Goal: Task Accomplishment & Management: Complete application form

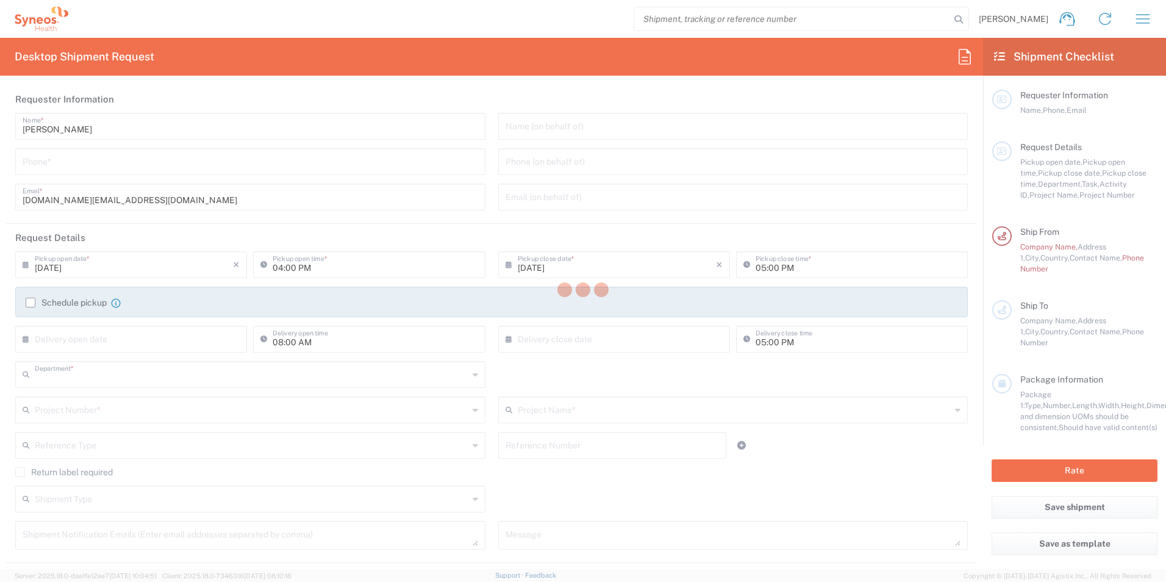
type input "3190"
type input "[GEOGRAPHIC_DATA]"
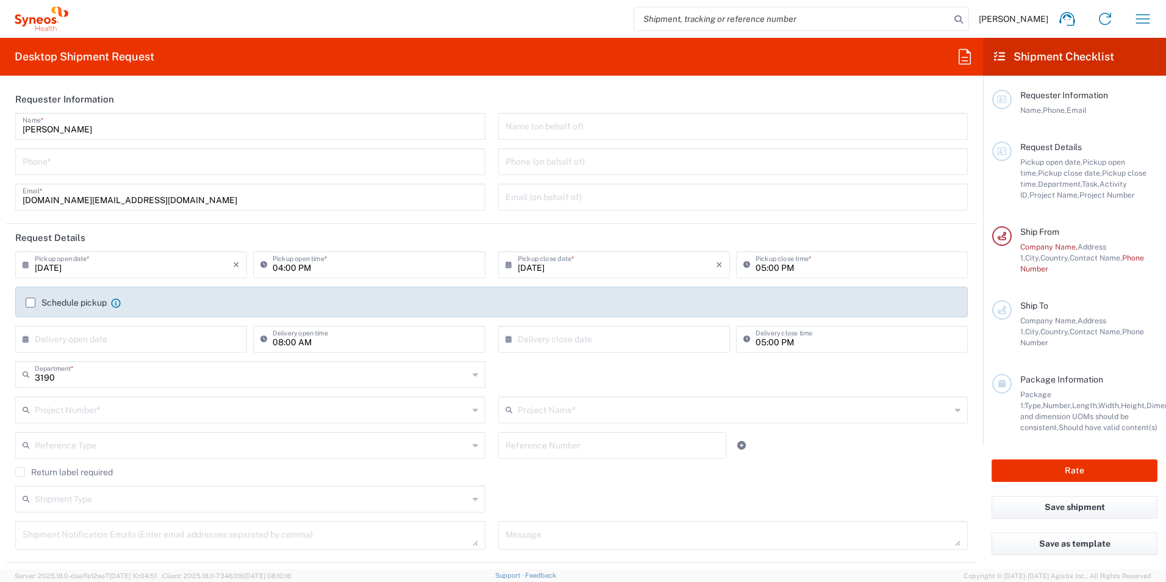
type input "[PERSON_NAME] Research Group Ltd-Macclesfield [GEOGRAPHIC_DATA]"
click at [1057, 19] on link at bounding box center [1066, 18] width 29 height 29
